Goal: Information Seeking & Learning: Learn about a topic

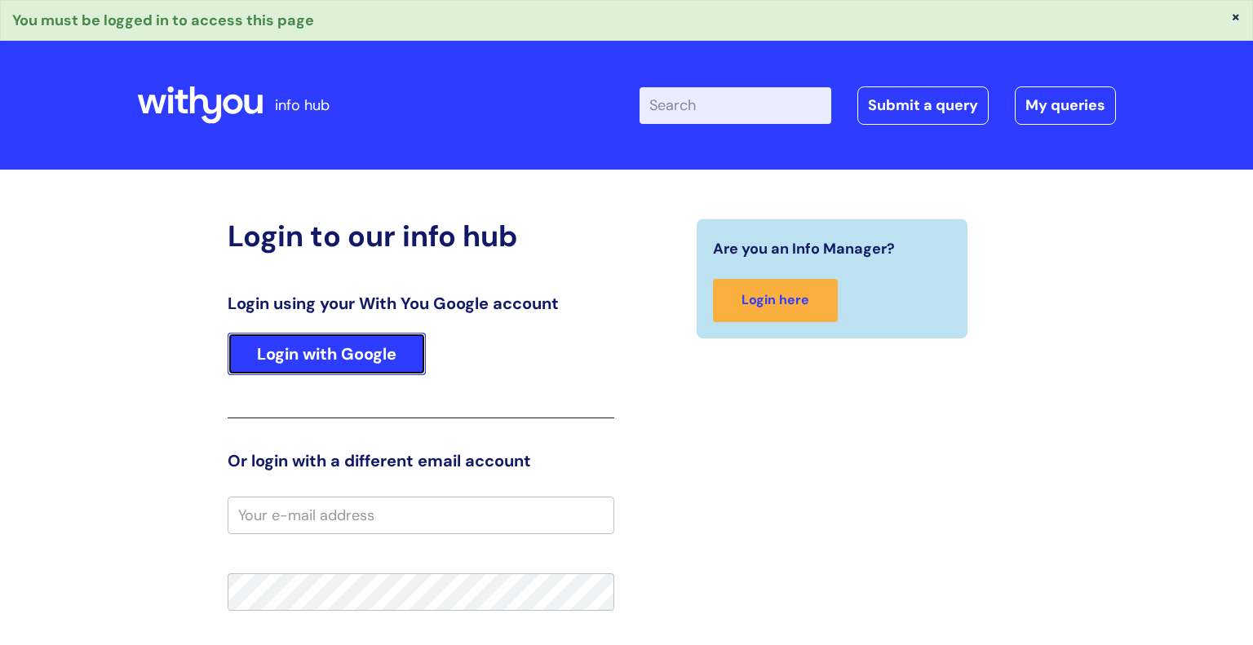
click at [356, 350] on link "Login with Google" at bounding box center [327, 354] width 198 height 42
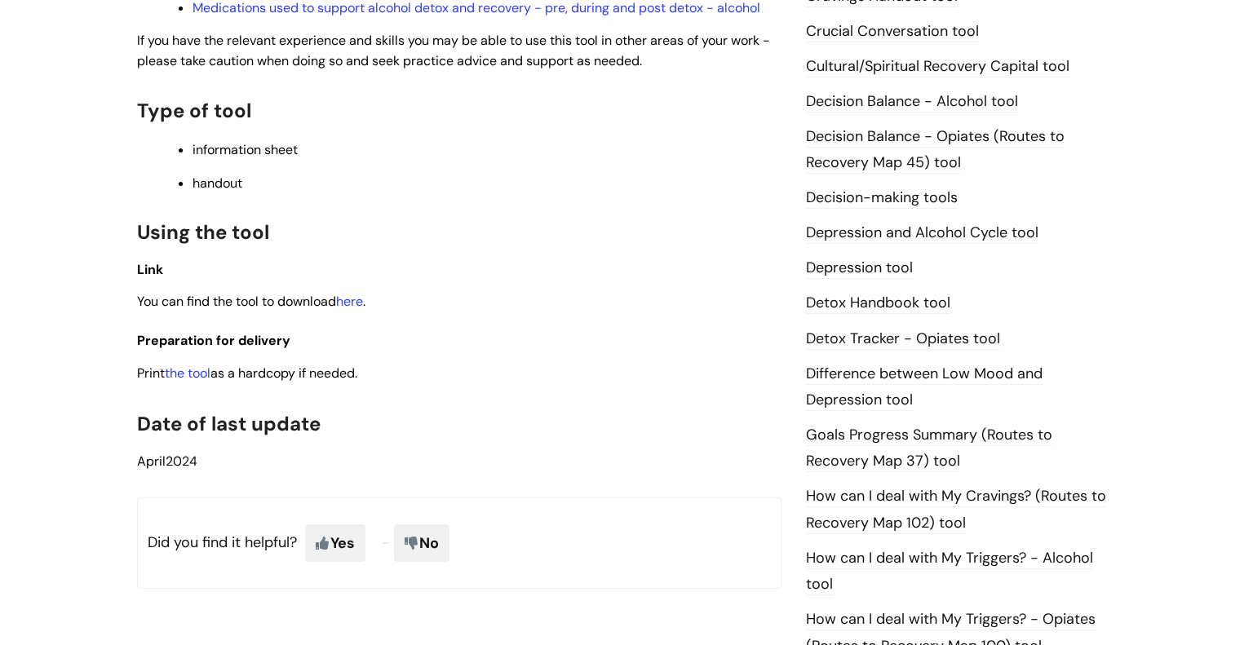
scroll to position [759, 0]
click at [365, 305] on span "." at bounding box center [364, 300] width 2 height 17
click at [363, 307] on link "here" at bounding box center [349, 300] width 27 height 17
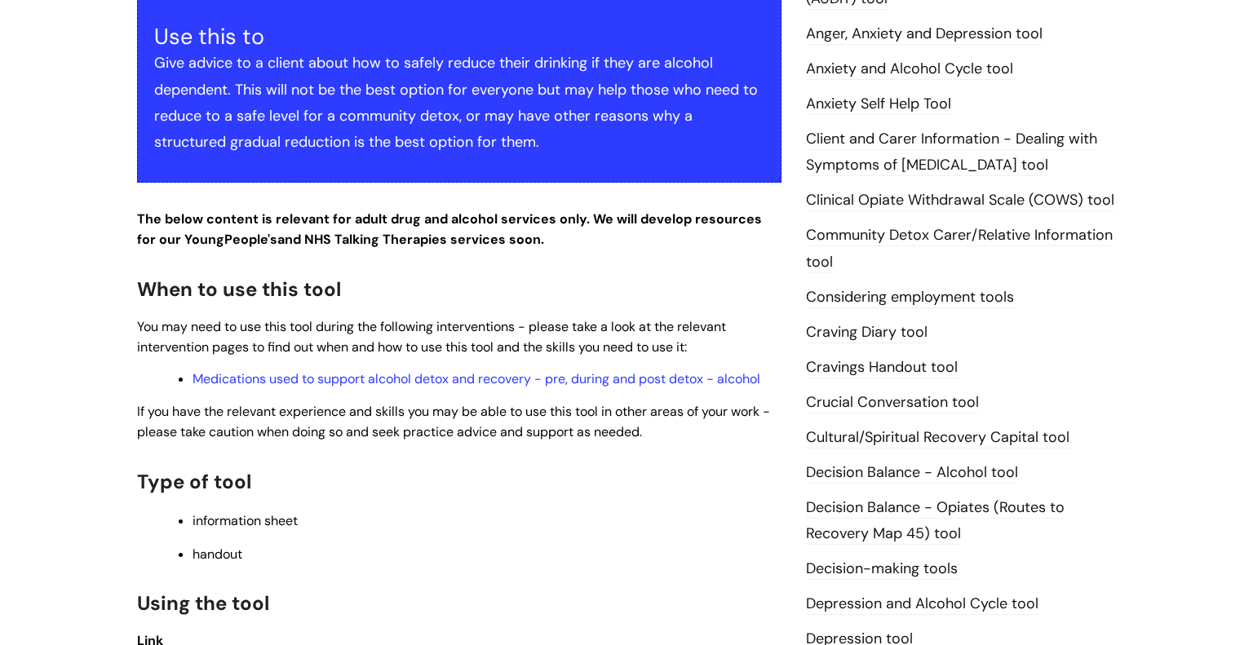
scroll to position [382, 0]
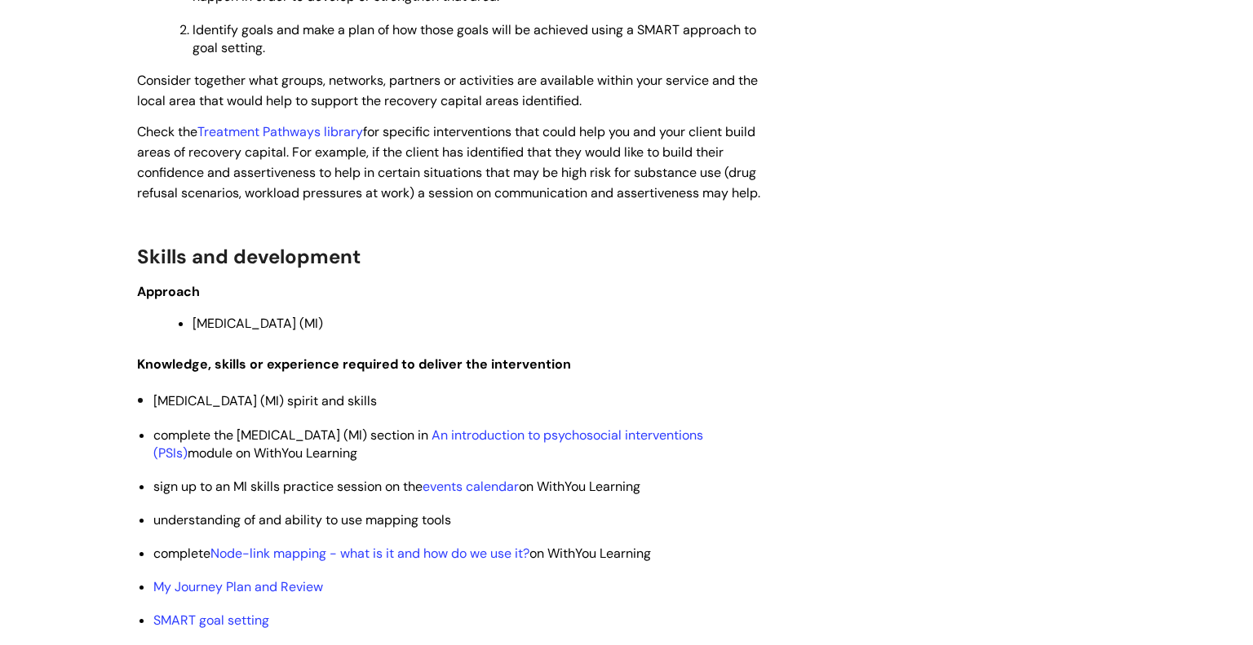
scroll to position [3411, 0]
